Goal: Task Accomplishment & Management: Use online tool/utility

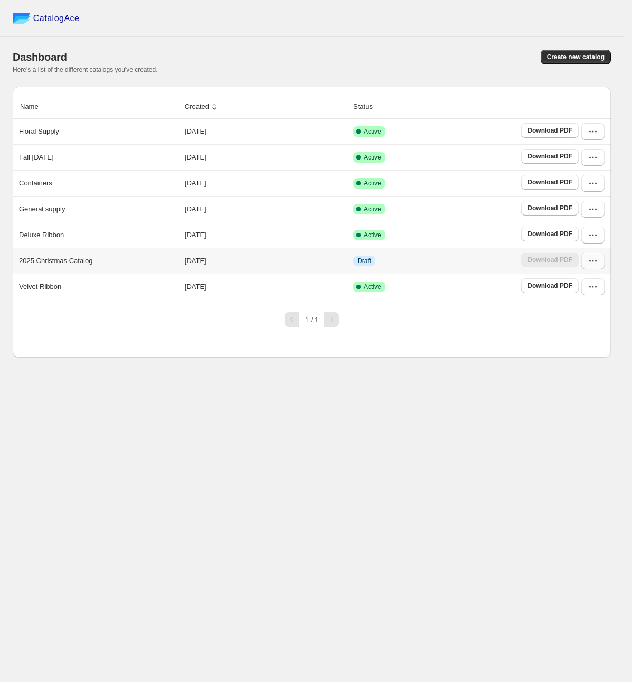
click at [591, 261] on icon "button" at bounding box center [593, 261] width 11 height 11
click at [595, 339] on span "Edit" at bounding box center [593, 340] width 54 height 11
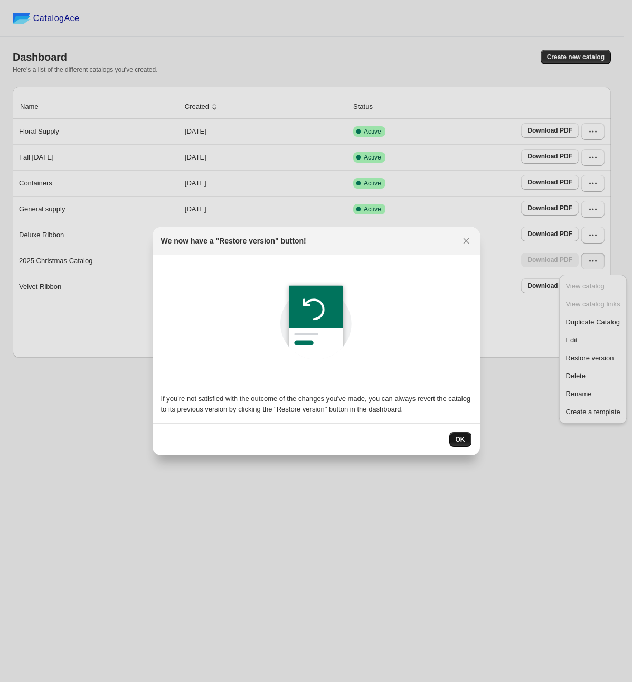
click at [466, 438] on button "OK" at bounding box center [460, 439] width 22 height 15
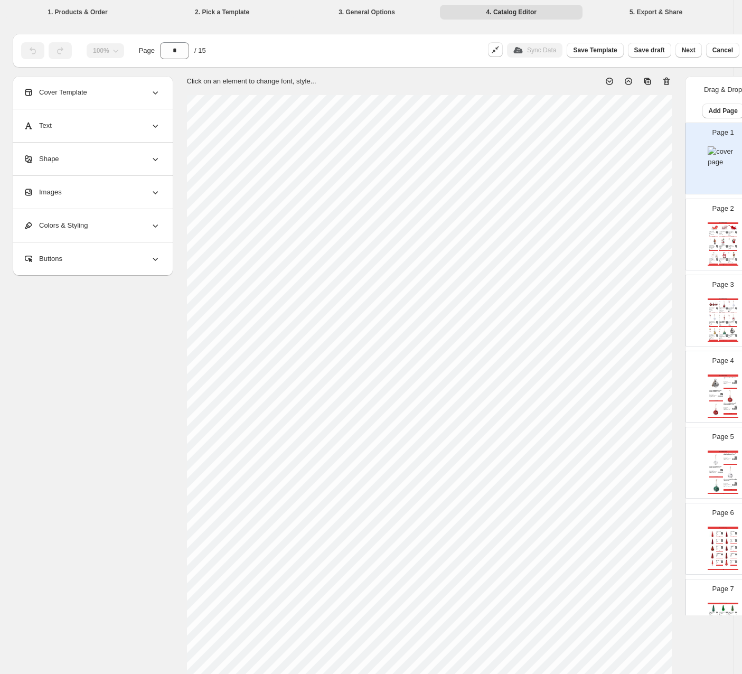
click at [632, 247] on img at bounding box center [718, 247] width 2 height 1
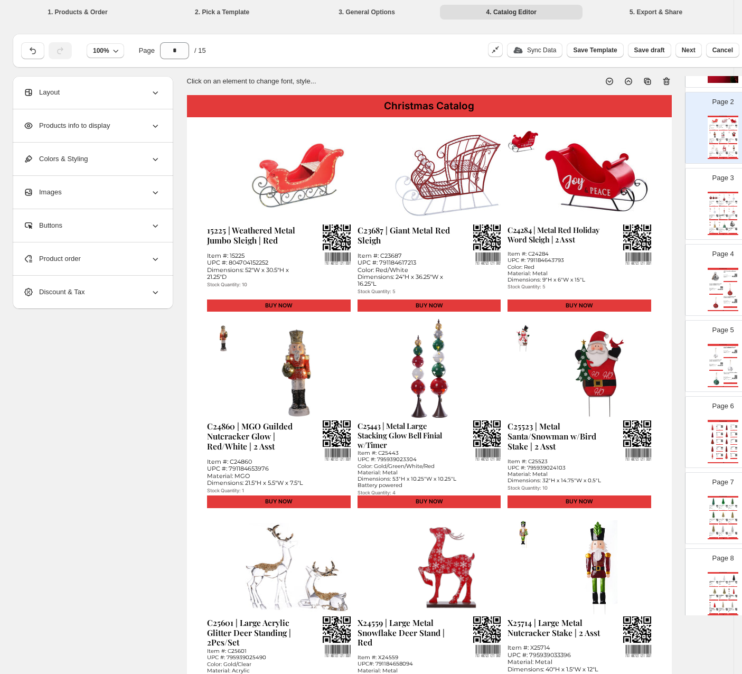
scroll to position [158, 0]
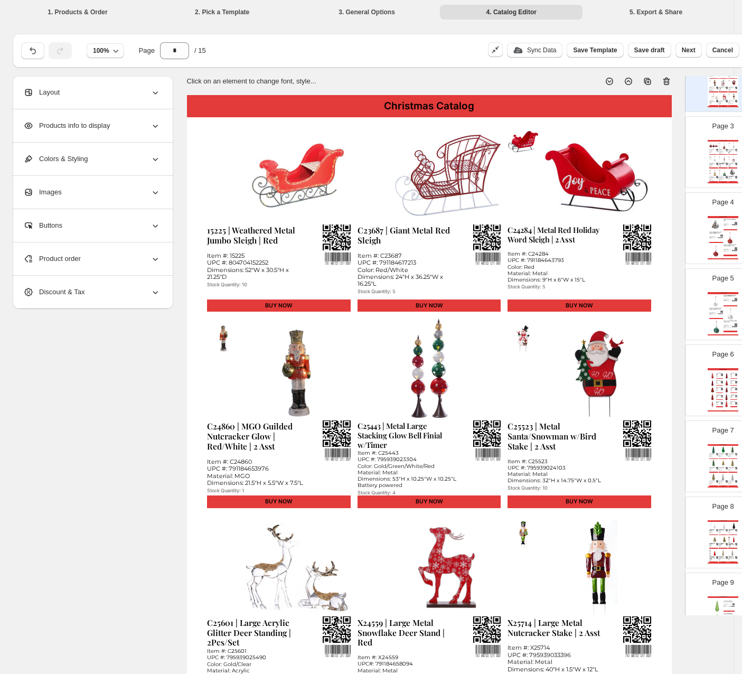
click at [632, 165] on div "C25465 | Metal Bell Top Finial Orn | Red/Green/Gold | 3 Asst" at bounding box center [722, 164] width 6 height 3
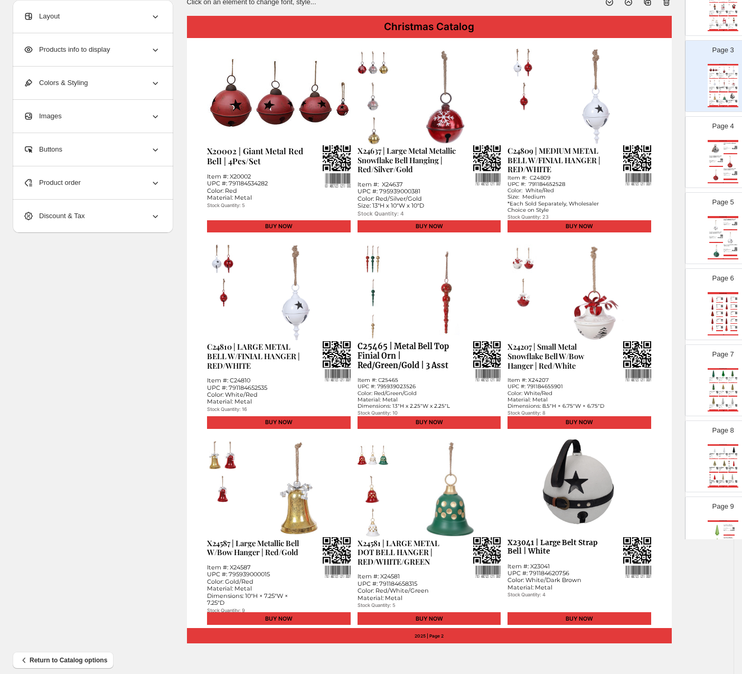
scroll to position [91, 0]
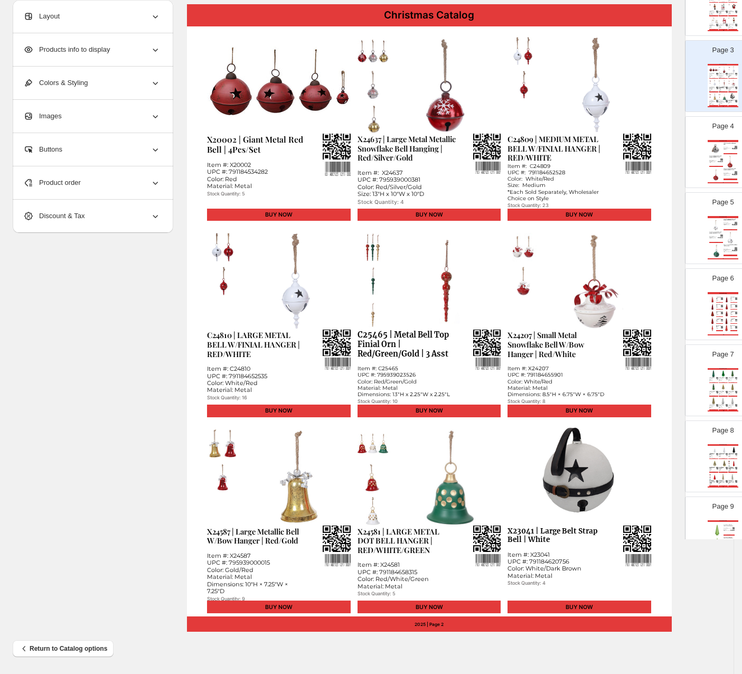
click at [632, 163] on img at bounding box center [720, 162] width 5 height 2
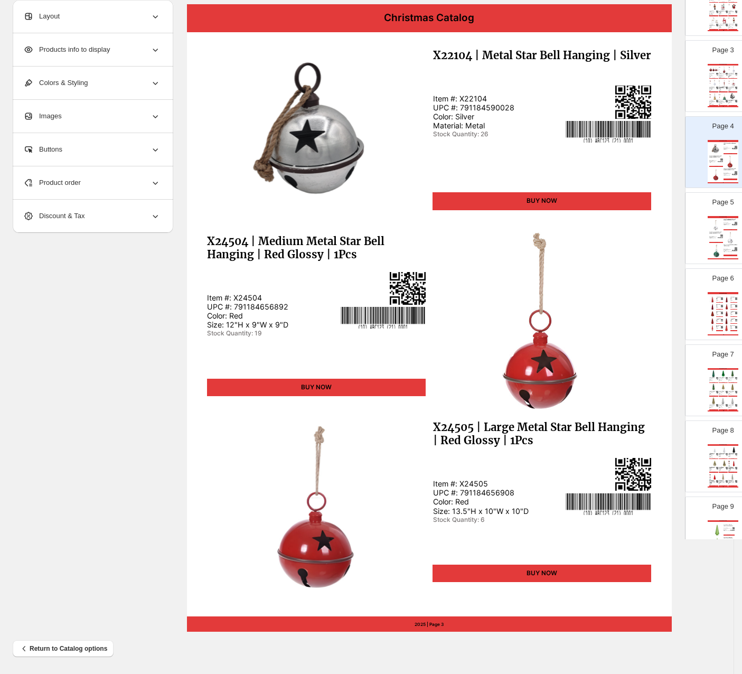
click at [632, 236] on div "X24508 | Large Metal Star Bell Hanging | White Glossy | 1Pcs Item #: X24508 UPC…" at bounding box center [716, 235] width 14 height 7
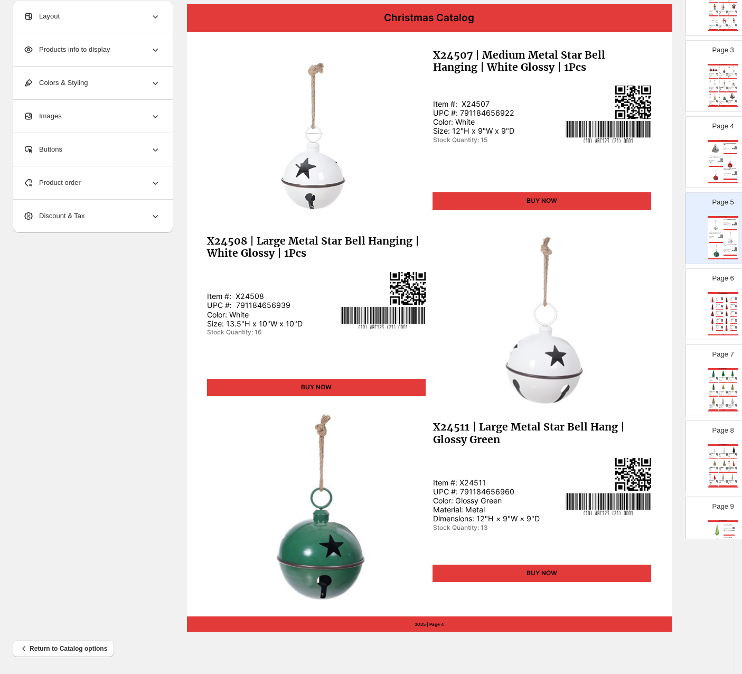
click at [632, 288] on div "Page 6 Christmas Catalog A39439 | 21.5"H | Glass Christmas Tree | Red Item #: A…" at bounding box center [719, 300] width 67 height 71
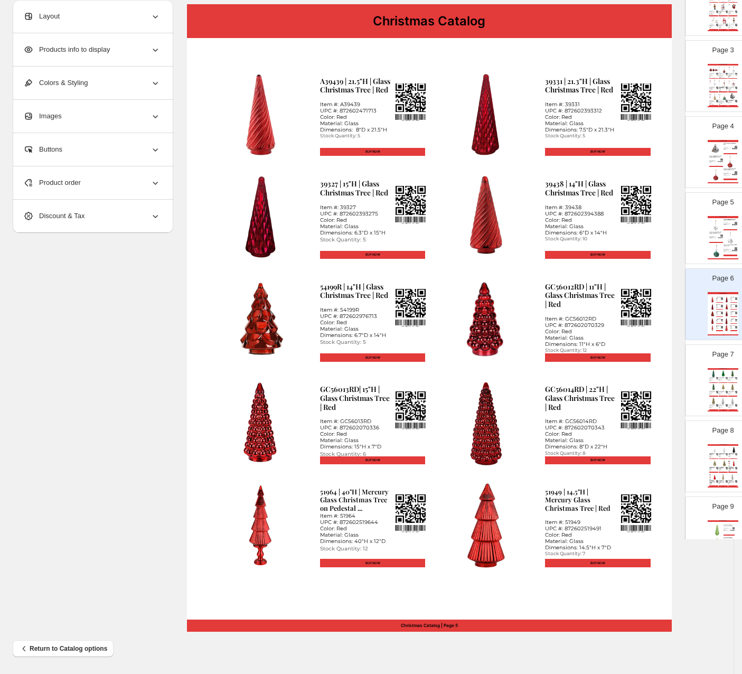
click at [632, 366] on div "Page 7 Christmas Catalog 54200G | 21.7"H | Glass Christmas Tree | Green Item #:…" at bounding box center [719, 376] width 67 height 71
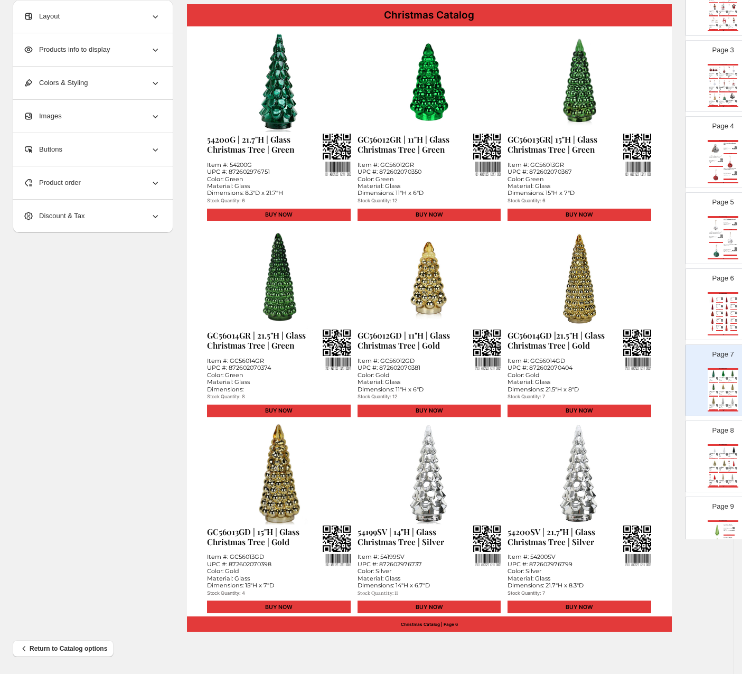
scroll to position [238, 0]
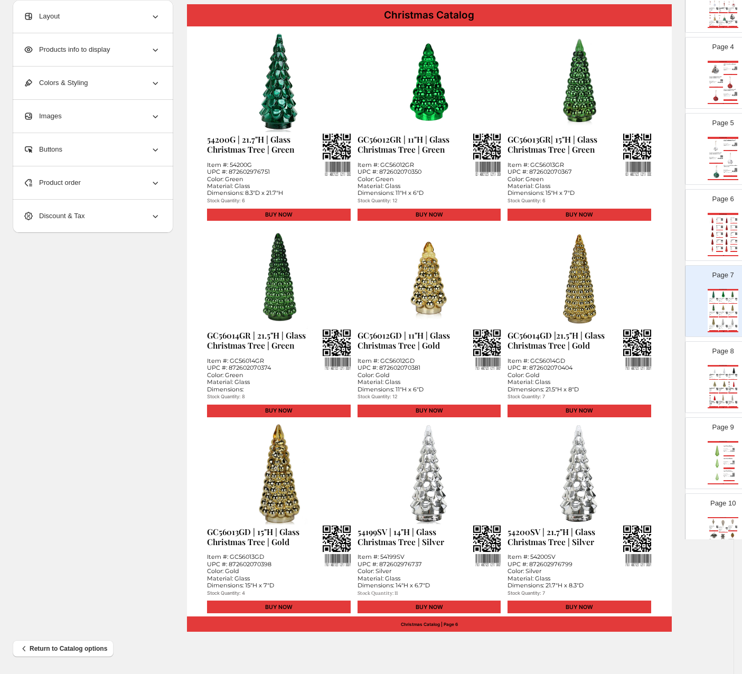
click at [632, 361] on div "Page 8 Christmas Catalog 54198WH | 10.6"H | Glass Christmas Tree | White Item #…" at bounding box center [719, 372] width 67 height 71
type input "*"
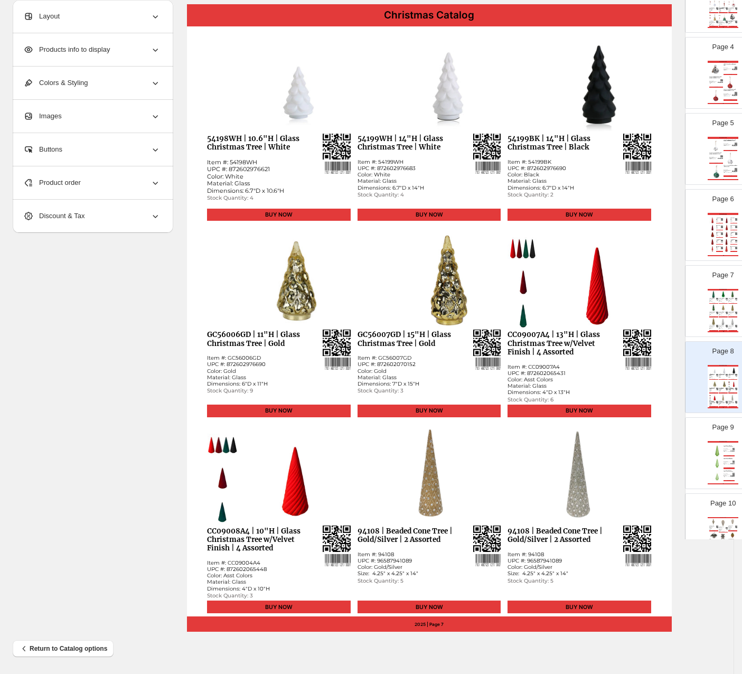
click at [229, 443] on img at bounding box center [222, 443] width 31 height 28
select select "*******"
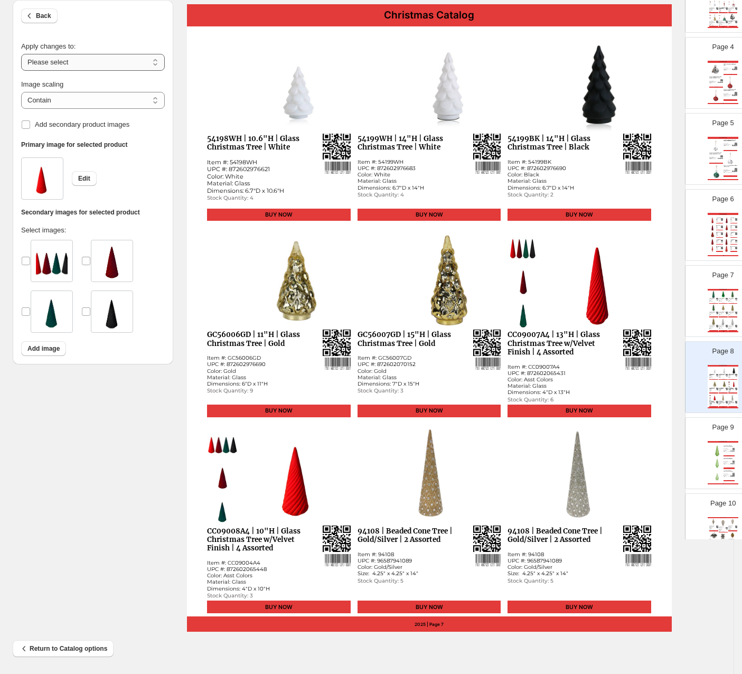
click at [77, 63] on select "**********" at bounding box center [93, 62] width 144 height 17
select select "**********"
click at [21, 54] on select "**********" at bounding box center [93, 62] width 144 height 17
click at [519, 243] on img at bounding box center [523, 247] width 31 height 28
drag, startPoint x: 720, startPoint y: 450, endPoint x: 716, endPoint y: 446, distance: 6.0
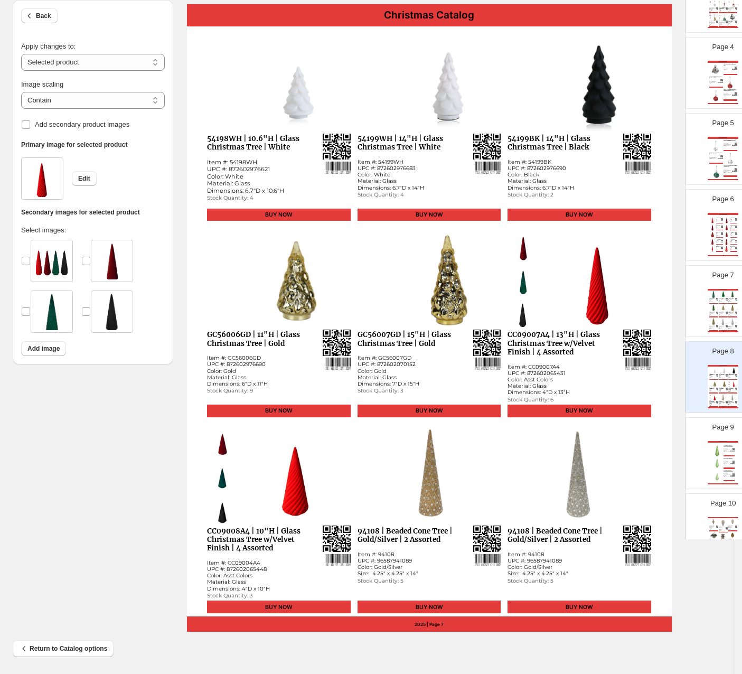
click at [632, 448] on div "Christmas Catalog 91458G | 16.5"H | GLASS CHRISTMAS TREE | GREEN Item #: 91458G…" at bounding box center [723, 462] width 31 height 43
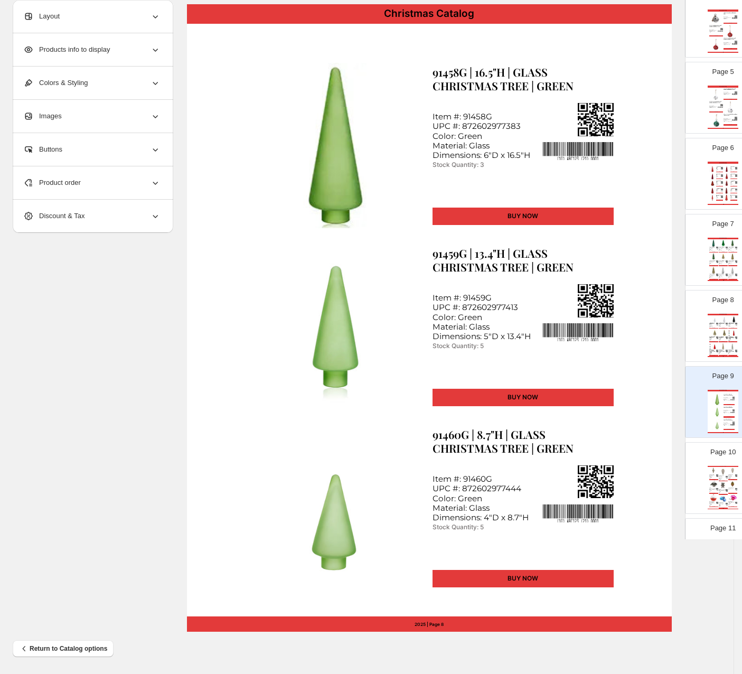
scroll to position [317, 0]
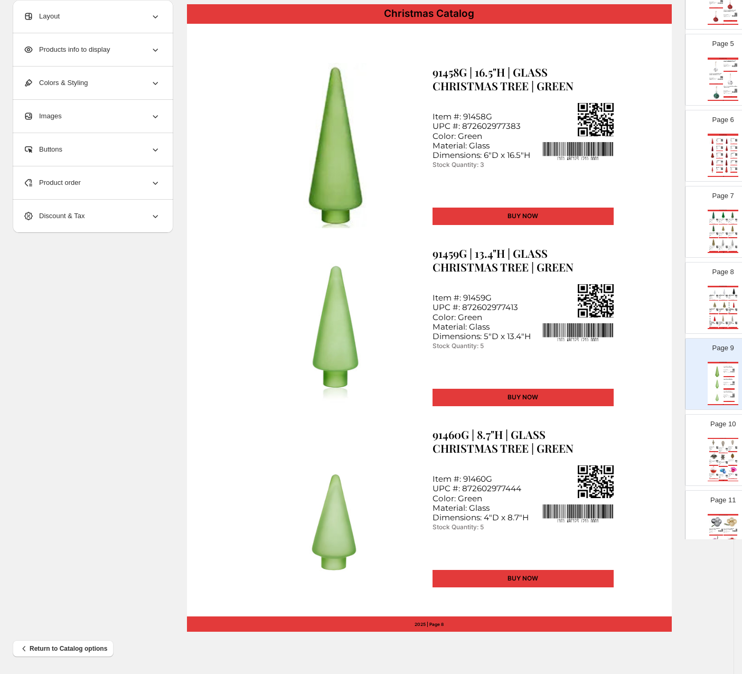
click at [632, 429] on p "Page 10" at bounding box center [722, 424] width 25 height 11
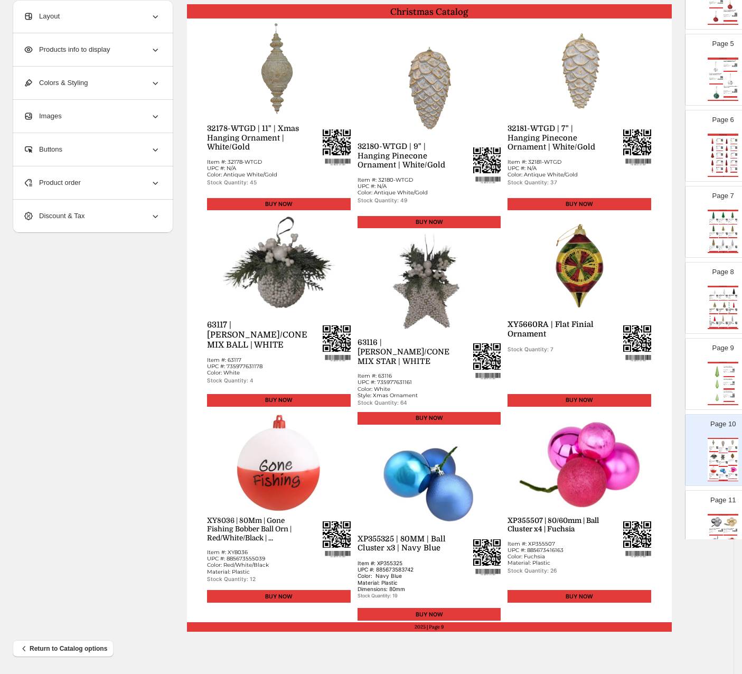
click at [632, 362] on div "Christmas Catalog" at bounding box center [723, 363] width 31 height 2
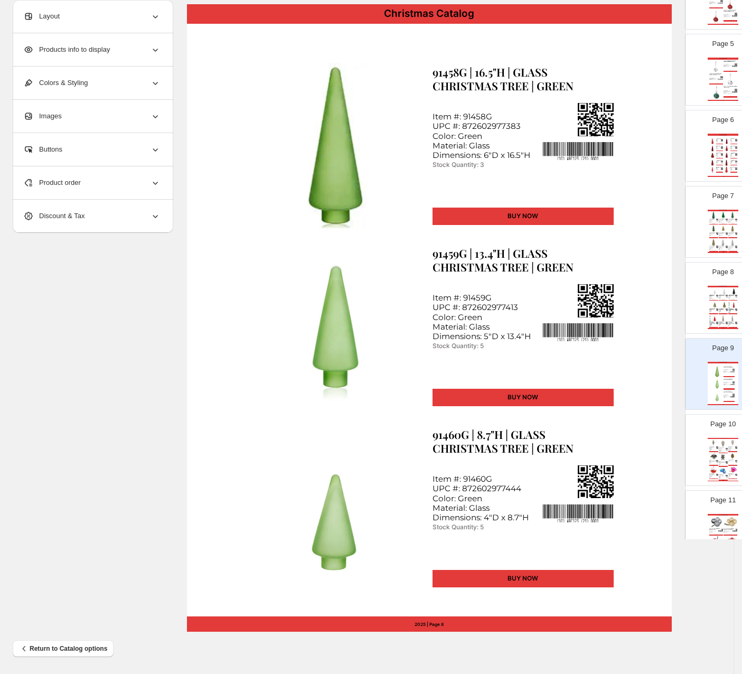
click at [632, 313] on div "GC56006GD | 11"H | Glass Christmas Tree | Gold Item #: GC56006GD UPC #: 8726029…" at bounding box center [713, 310] width 9 height 5
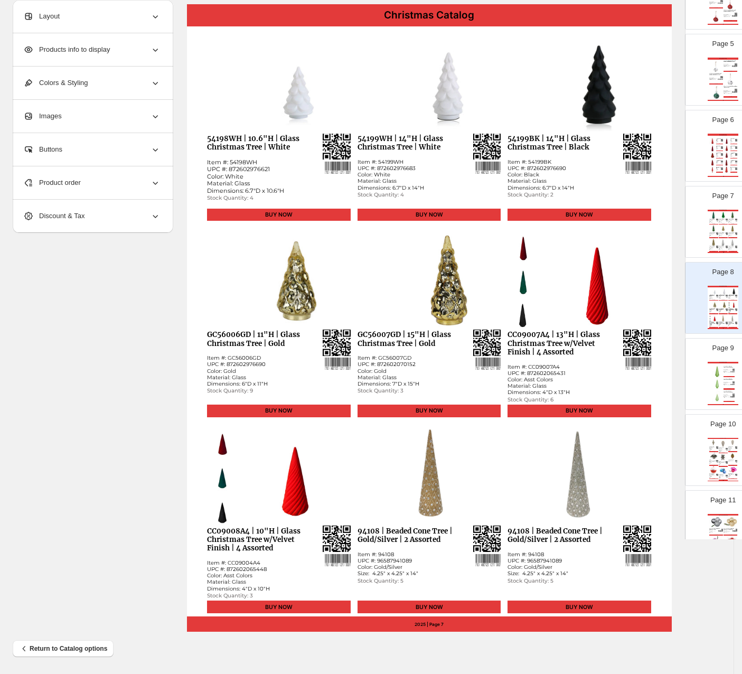
click at [632, 232] on img at bounding box center [732, 228] width 9 height 7
type input "*"
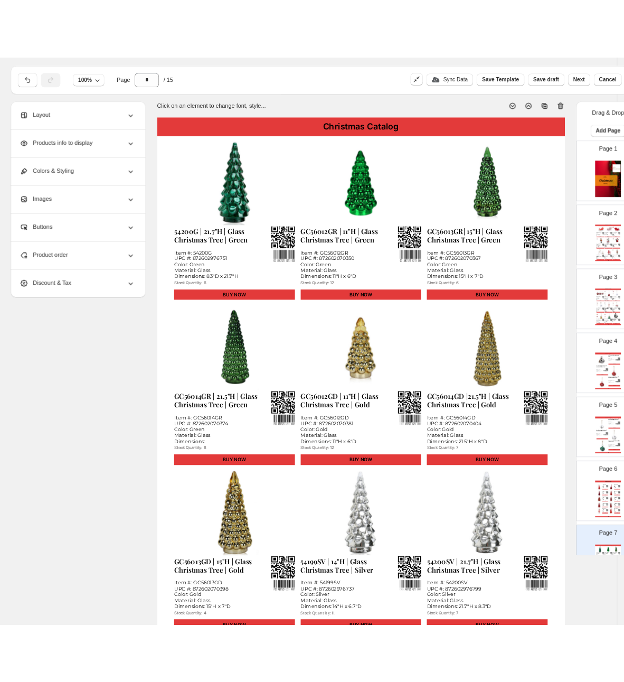
scroll to position [0, 0]
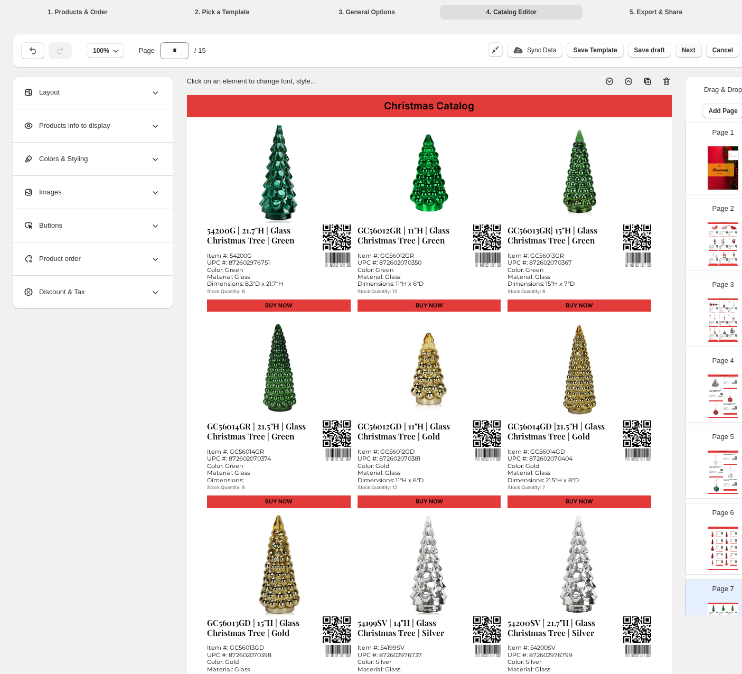
click at [632, 48] on button "Next" at bounding box center [688, 50] width 26 height 15
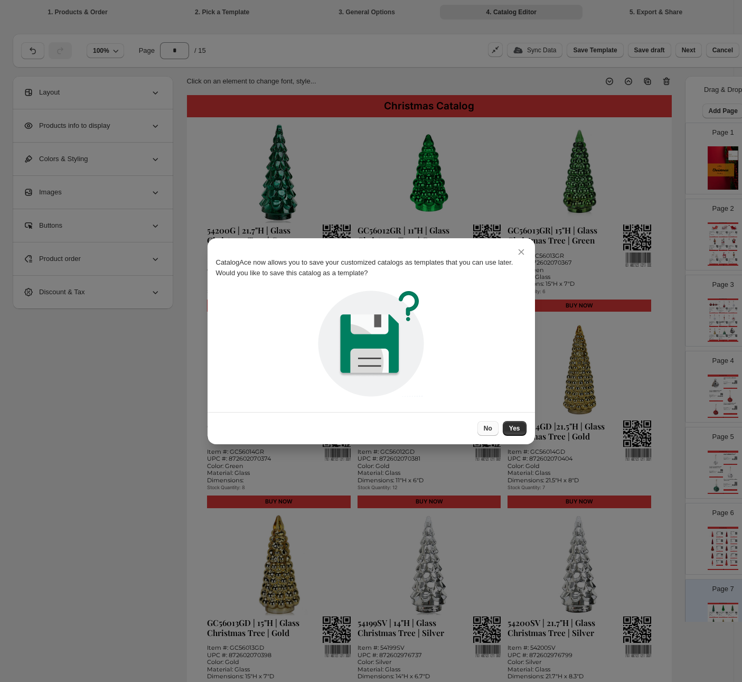
click at [489, 428] on span "No" at bounding box center [488, 428] width 8 height 8
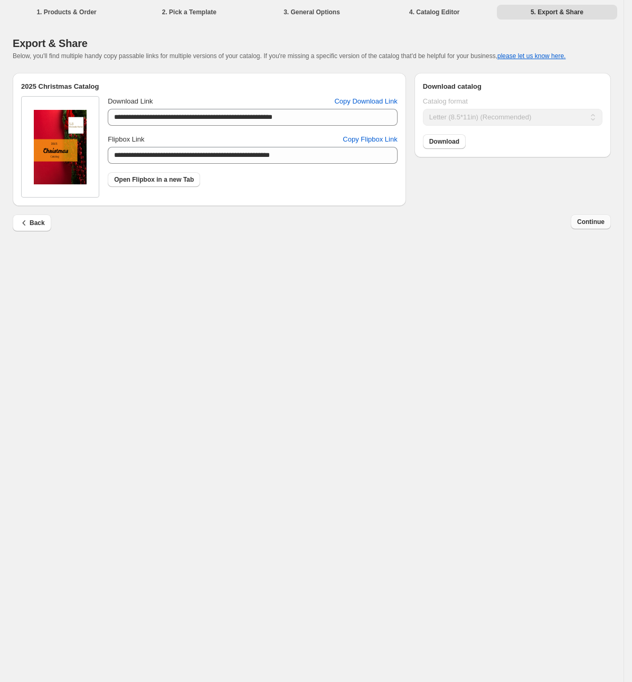
click at [586, 223] on span "Continue" at bounding box center [590, 222] width 27 height 8
